Goal: Book appointment/travel/reservation

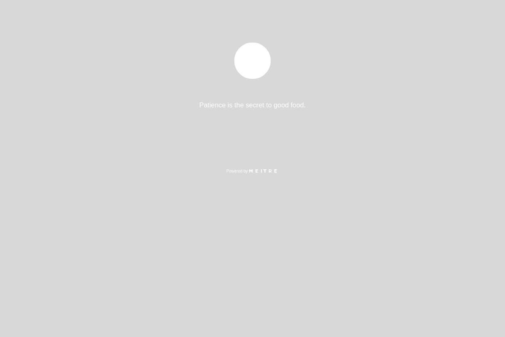
select select "pt"
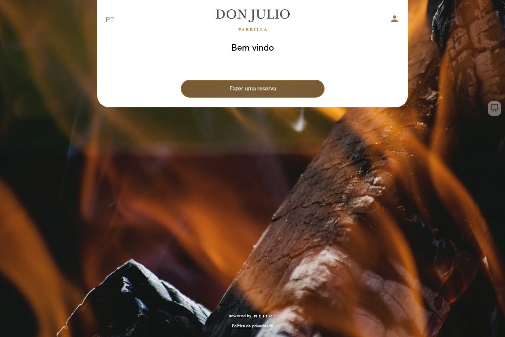
click at [248, 87] on button "Fazer uma reserva" at bounding box center [253, 89] width 144 height 18
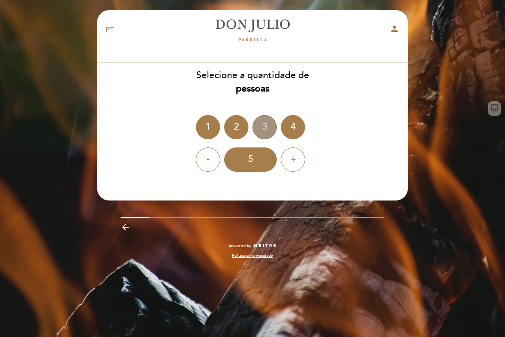
click at [262, 128] on div "3" at bounding box center [265, 127] width 24 height 24
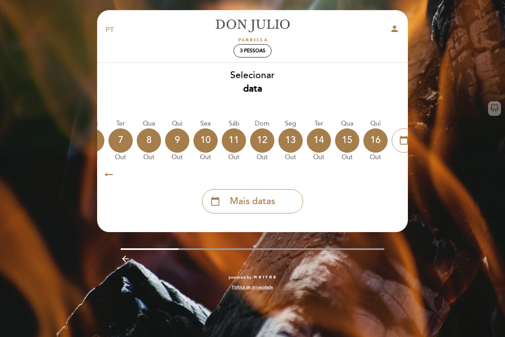
scroll to position [0, 238]
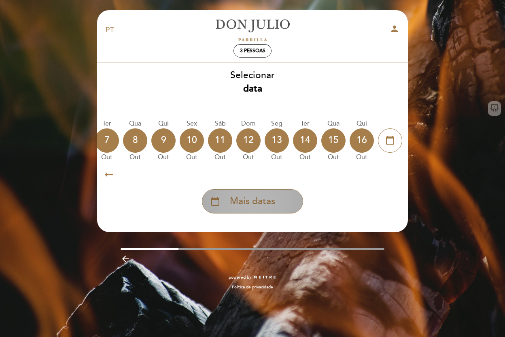
click at [236, 202] on span "Mais datas" at bounding box center [252, 201] width 45 height 13
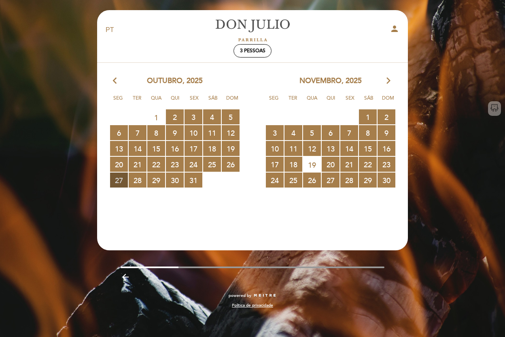
click at [122, 180] on span "27 RESERVAS DISPONÍVEIS" at bounding box center [119, 179] width 18 height 15
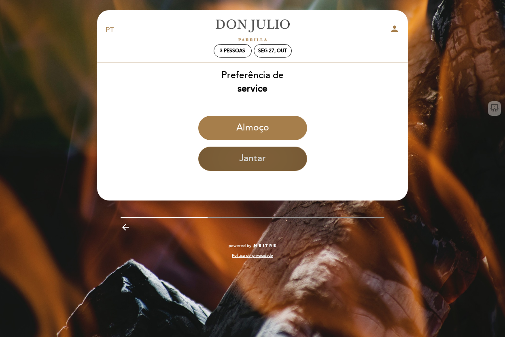
click at [254, 158] on button "Jantar" at bounding box center [252, 159] width 109 height 24
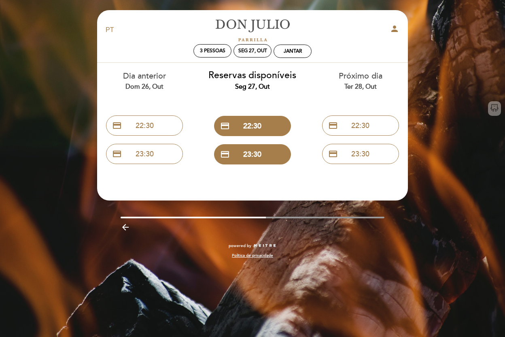
click at [123, 225] on icon "arrow_backward" at bounding box center [126, 227] width 10 height 10
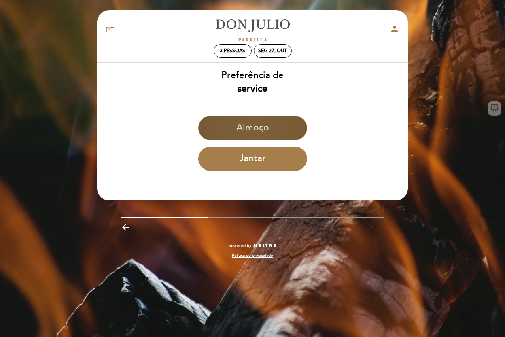
click at [254, 126] on button "Almoço" at bounding box center [252, 128] width 109 height 24
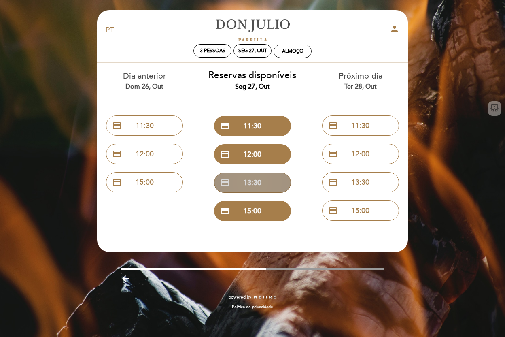
click at [260, 182] on button "credit_card 13:30" at bounding box center [252, 182] width 77 height 20
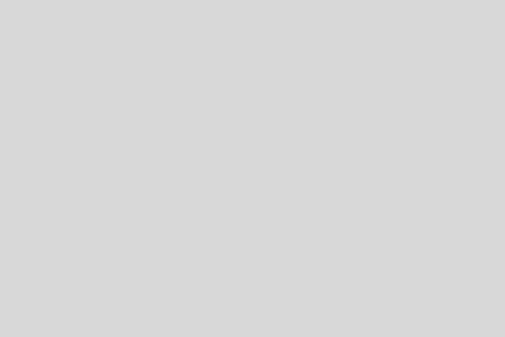
select select "pt"
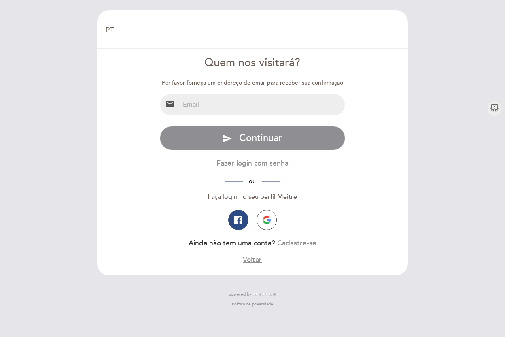
click at [221, 109] on input "email" at bounding box center [263, 104] width 166 height 21
type input "[EMAIL_ADDRESS][DOMAIN_NAME]"
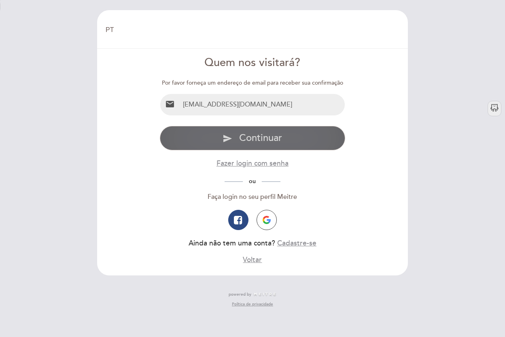
click at [249, 136] on span "Continuar" at bounding box center [260, 138] width 43 height 12
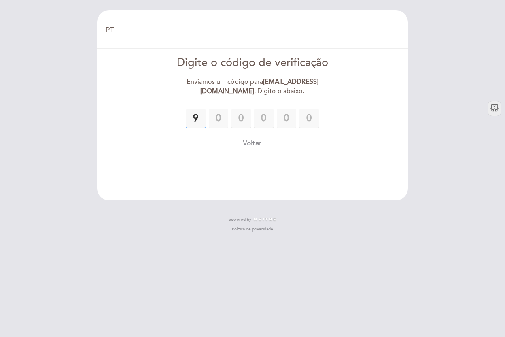
type input "9"
type input "7"
type input "6"
type input "4"
type input "7"
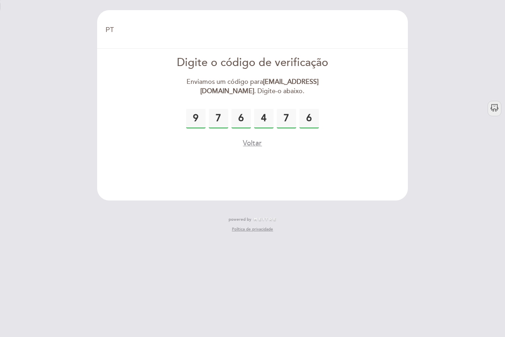
type input "6"
